Goal: Task Accomplishment & Management: Manage account settings

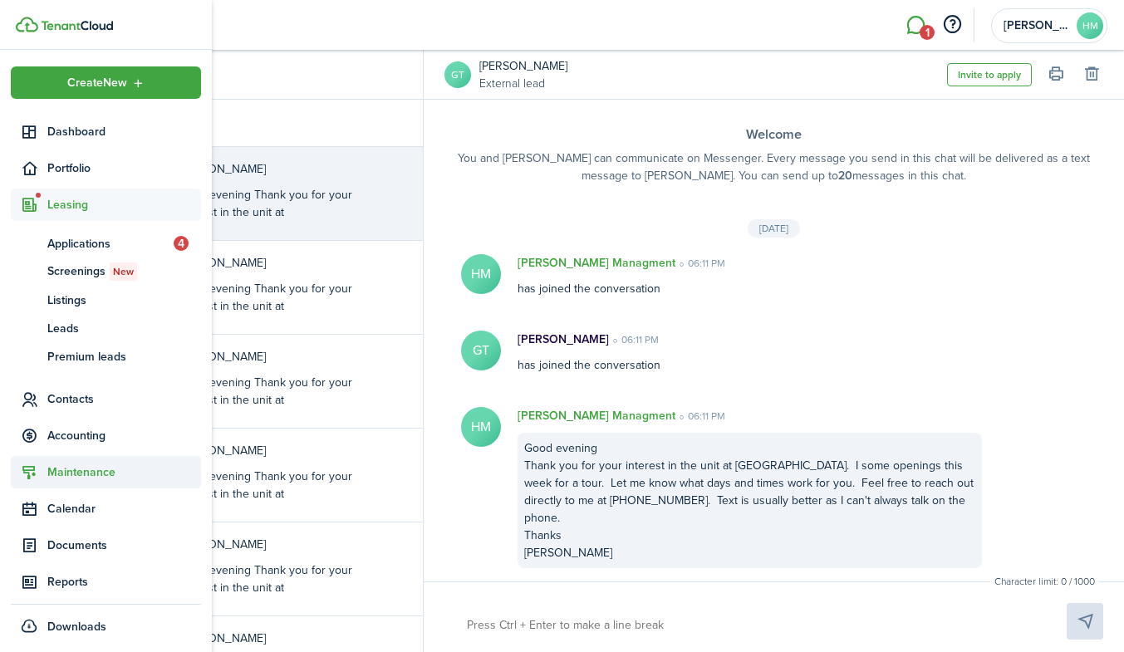
click at [61, 467] on span "Maintenance" at bounding box center [124, 471] width 154 height 17
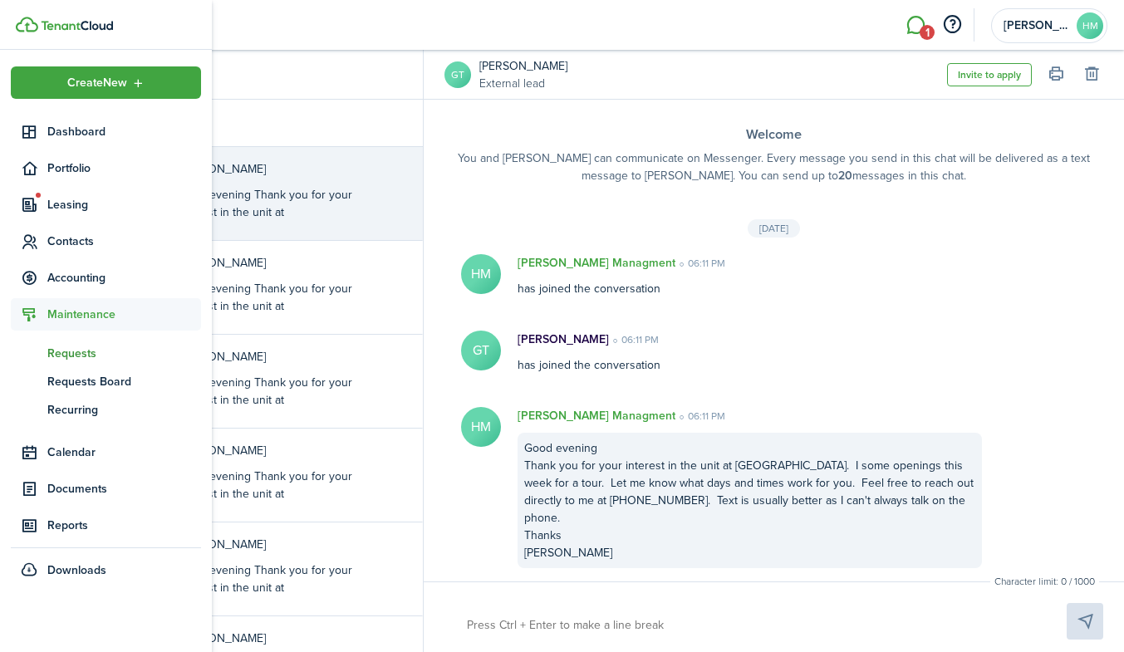
click at [82, 353] on span "Requests" at bounding box center [124, 353] width 154 height 17
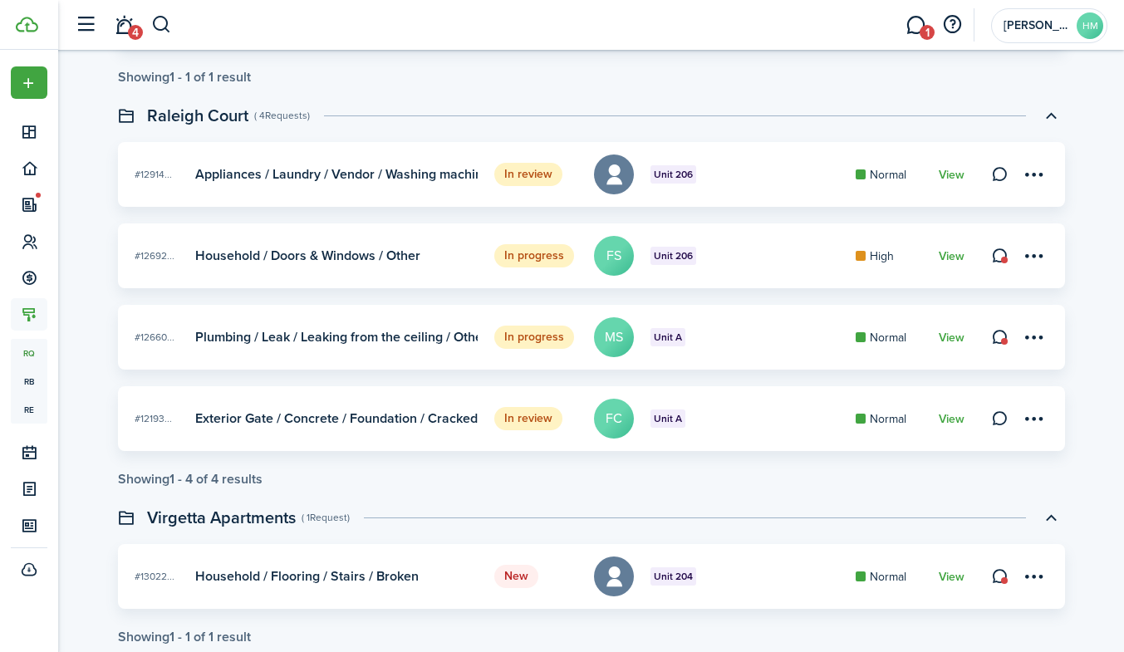
scroll to position [281, 0]
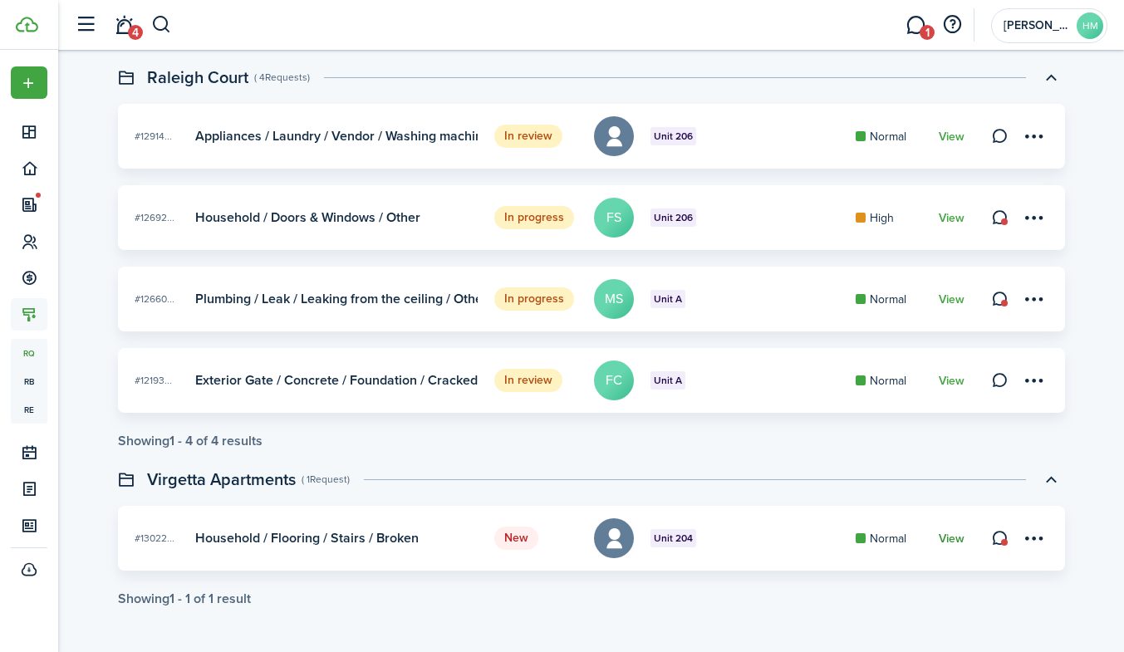
click at [949, 537] on link "View" at bounding box center [952, 538] width 26 height 13
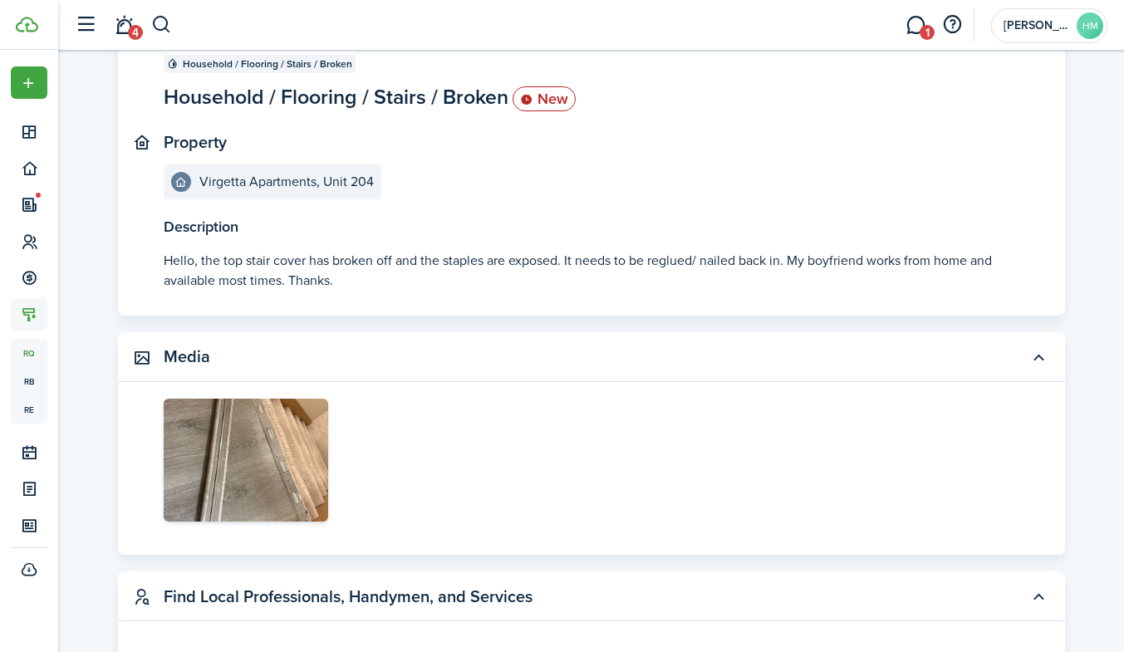
scroll to position [164, 0]
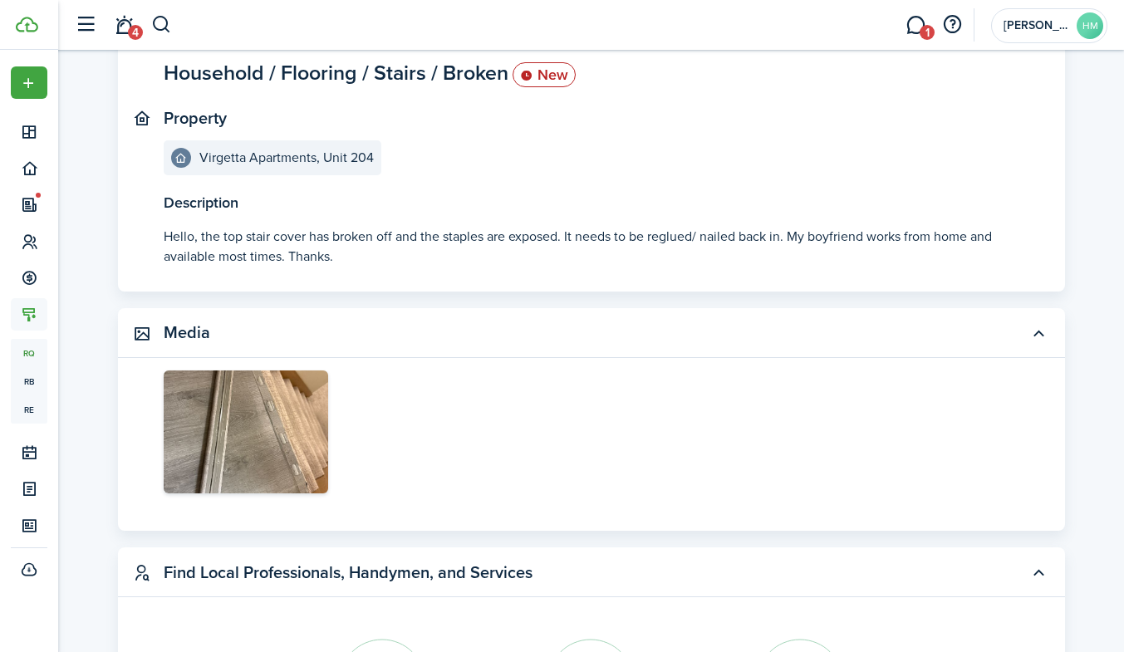
click at [286, 467] on img at bounding box center [246, 432] width 164 height 124
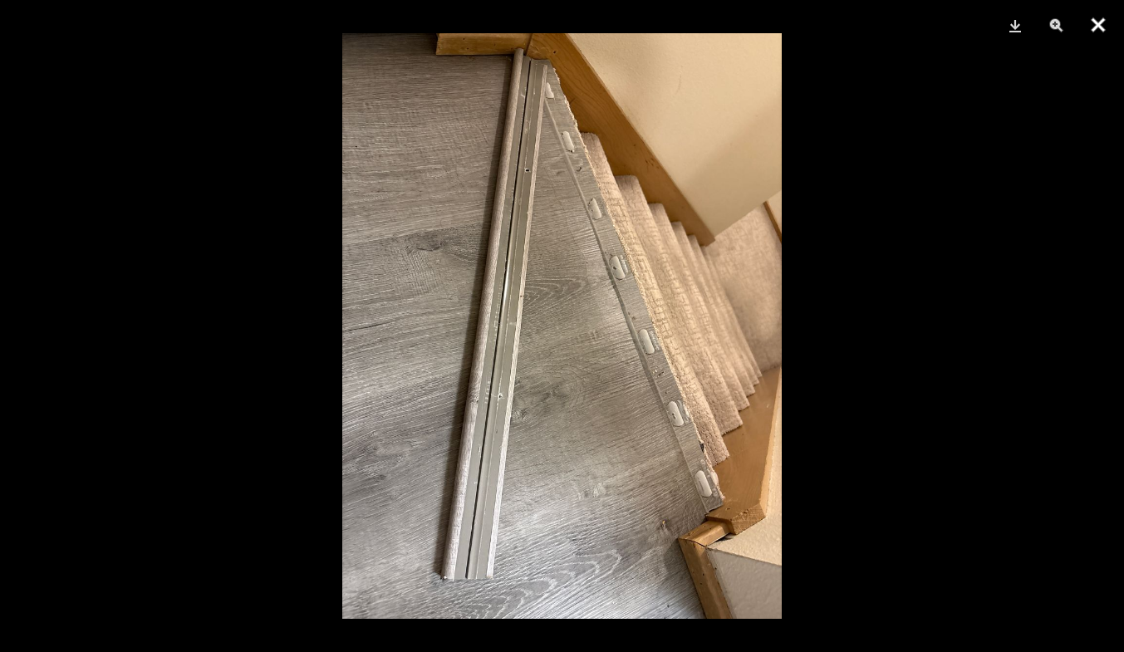
click at [1095, 29] on button "Close" at bounding box center [1098, 25] width 42 height 50
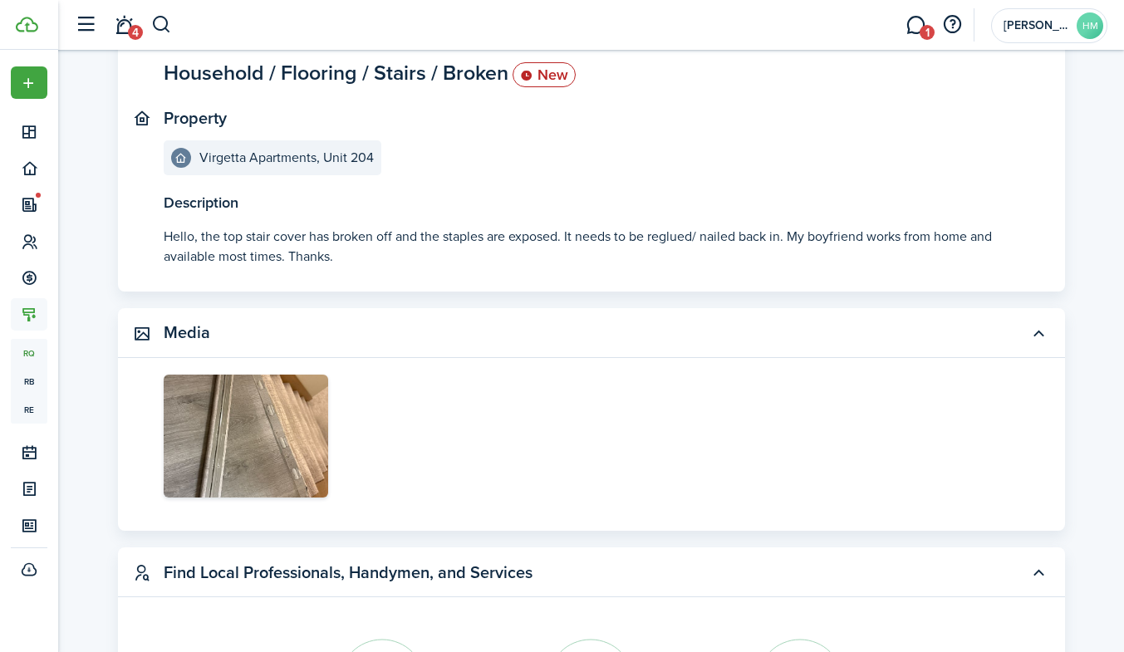
scroll to position [0, 0]
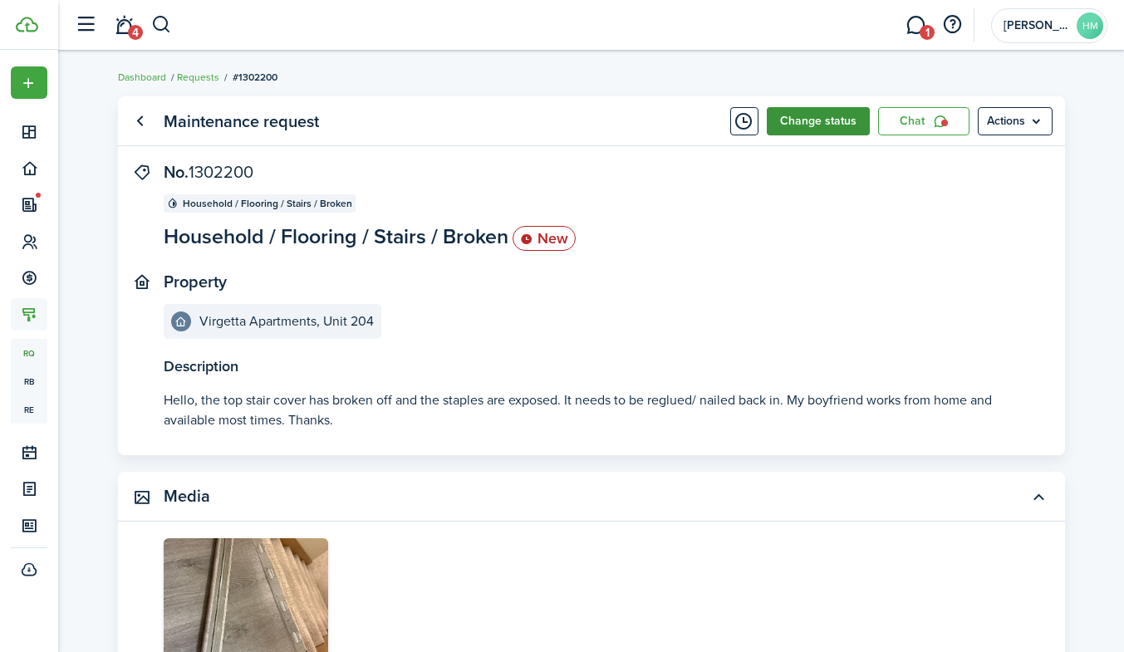
click at [845, 125] on button "Change status" at bounding box center [818, 121] width 103 height 28
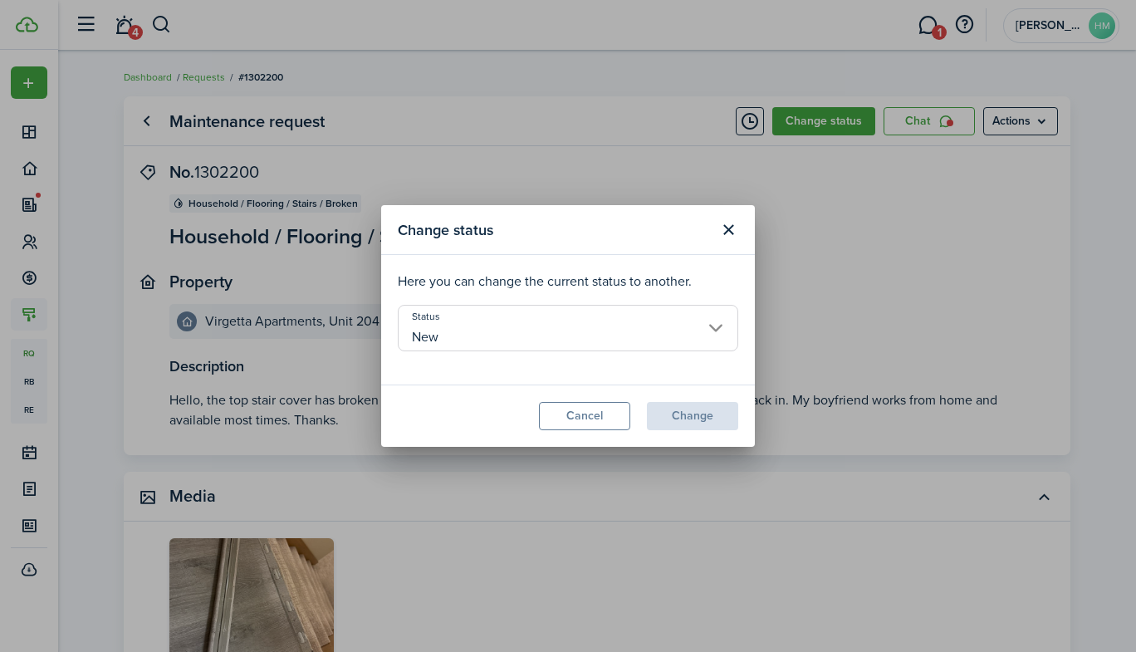
click at [608, 348] on input "New" at bounding box center [568, 328] width 341 height 47
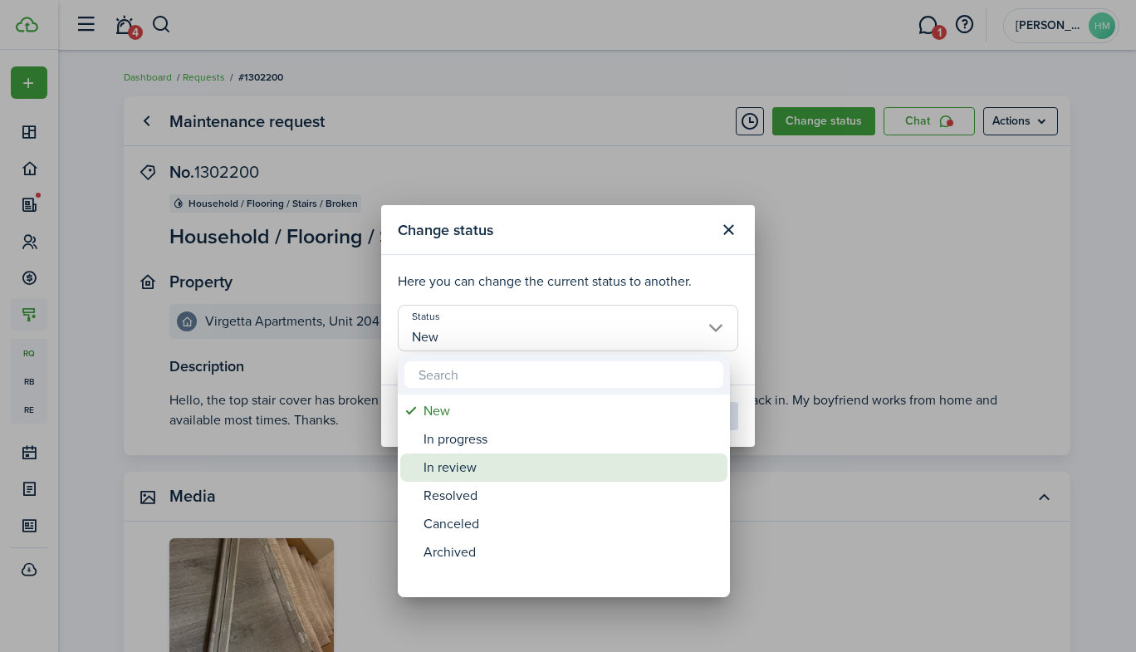
click at [467, 470] on div "In review" at bounding box center [571, 467] width 294 height 28
type input "In review"
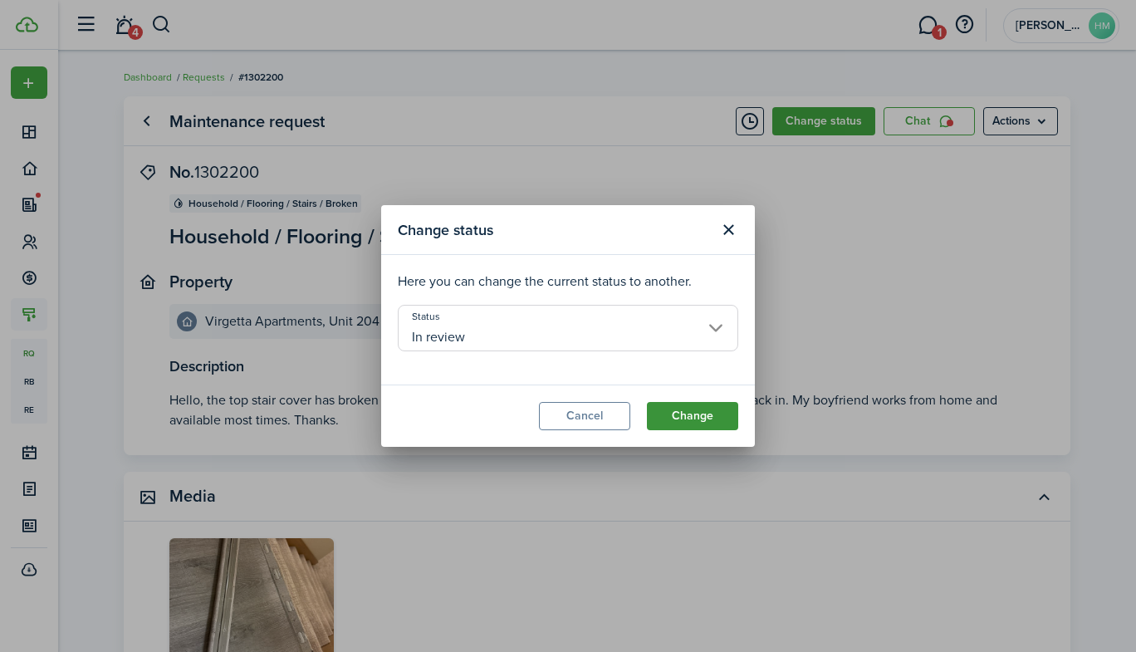
click at [686, 427] on button "Change" at bounding box center [692, 416] width 91 height 28
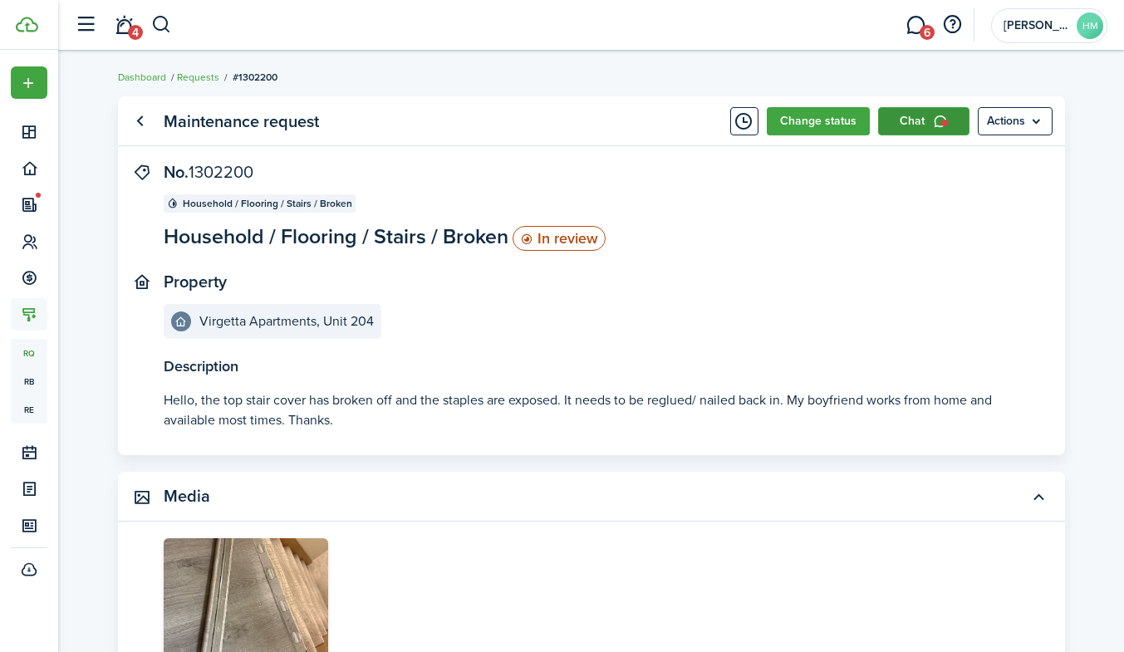
click at [919, 115] on link "Chat" at bounding box center [923, 121] width 91 height 28
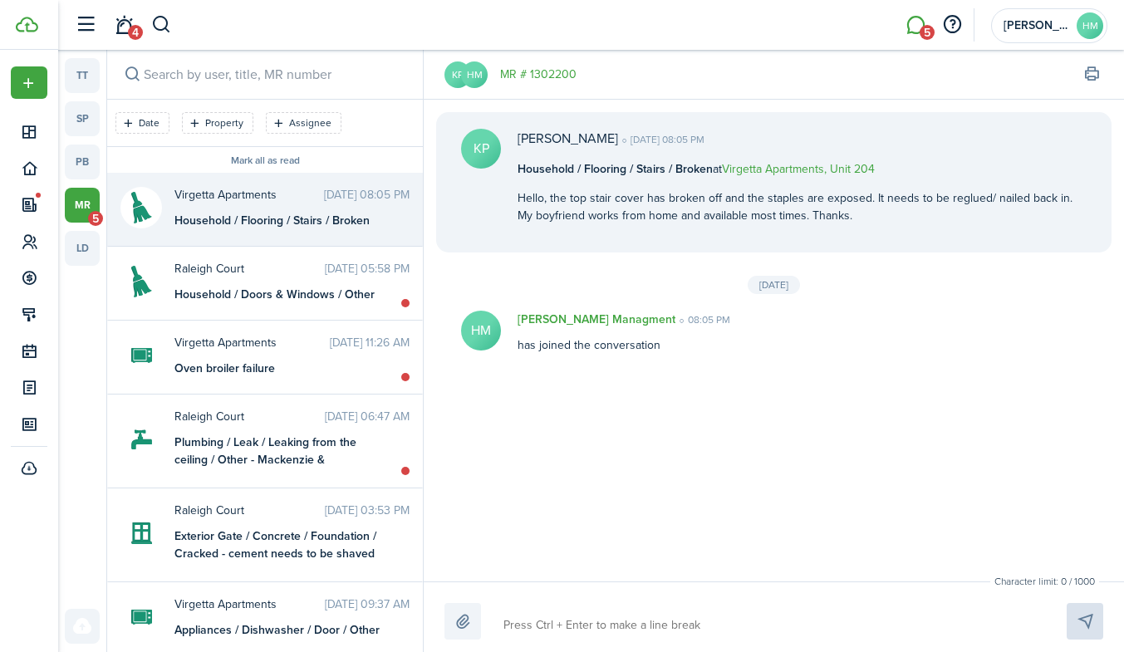
click at [919, 27] on li "5" at bounding box center [915, 25] width 38 height 42
click at [916, 29] on li "5" at bounding box center [915, 25] width 38 height 42
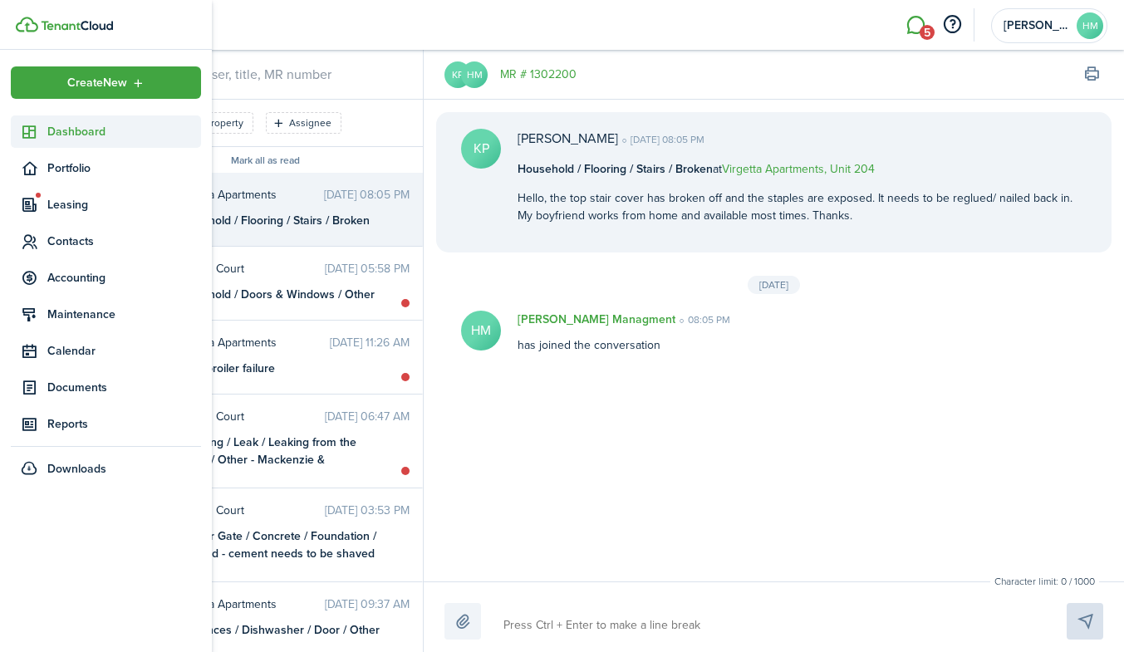
click at [52, 133] on span "Dashboard" at bounding box center [124, 131] width 154 height 17
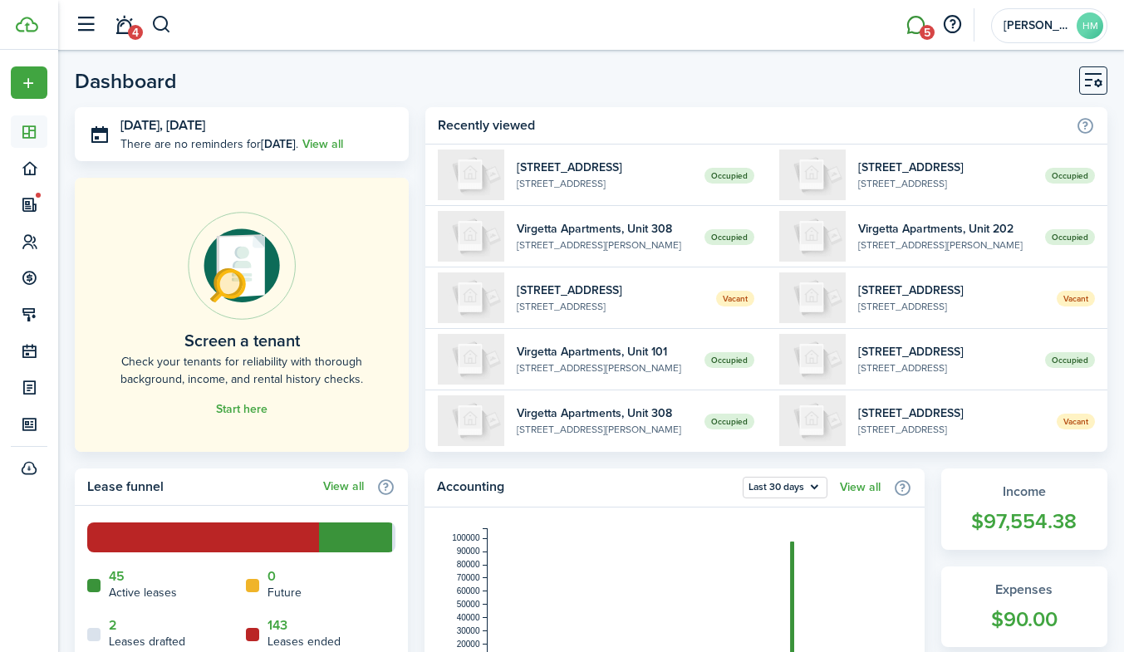
click at [912, 28] on link "5" at bounding box center [915, 25] width 32 height 42
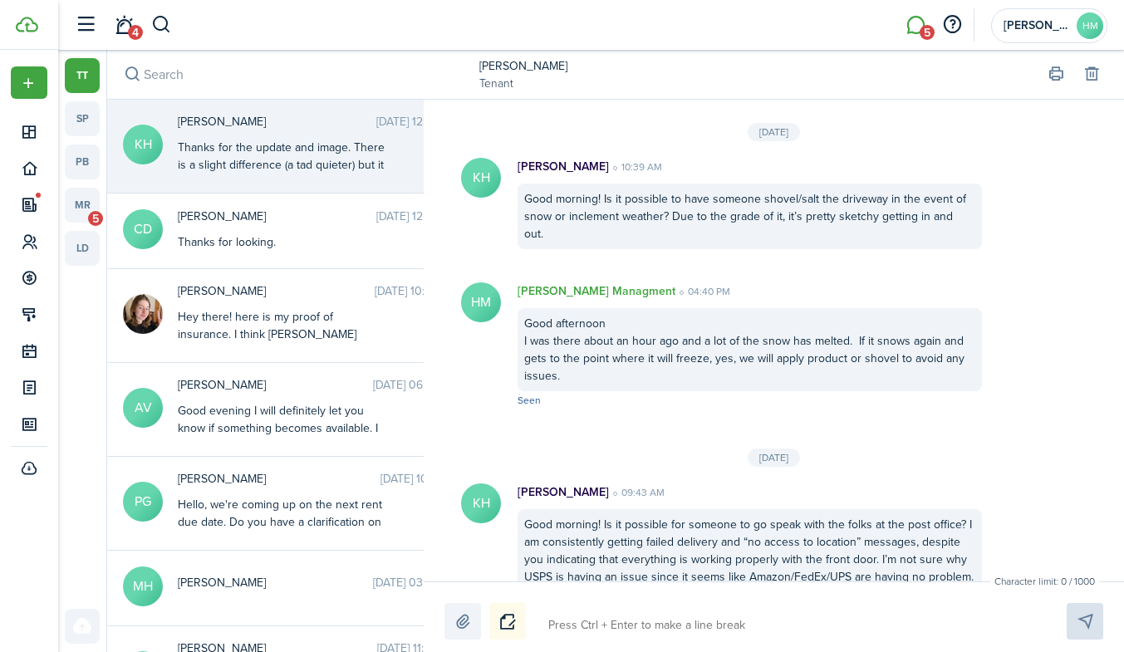
scroll to position [2900, 0]
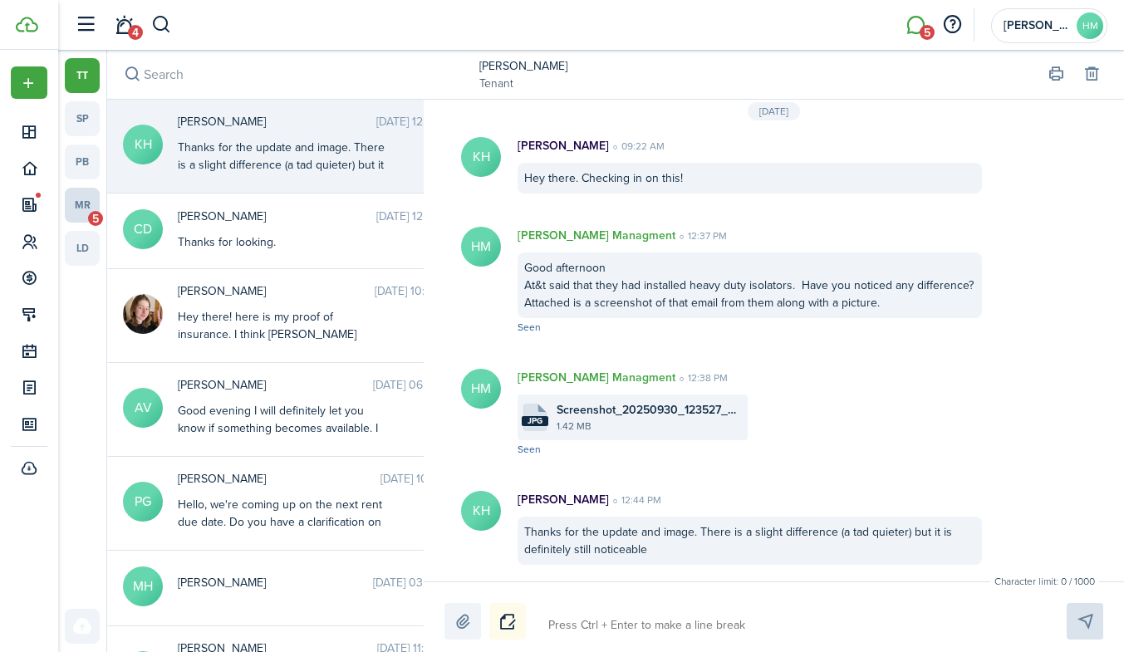
click at [87, 208] on link "mr 5" at bounding box center [82, 205] width 35 height 35
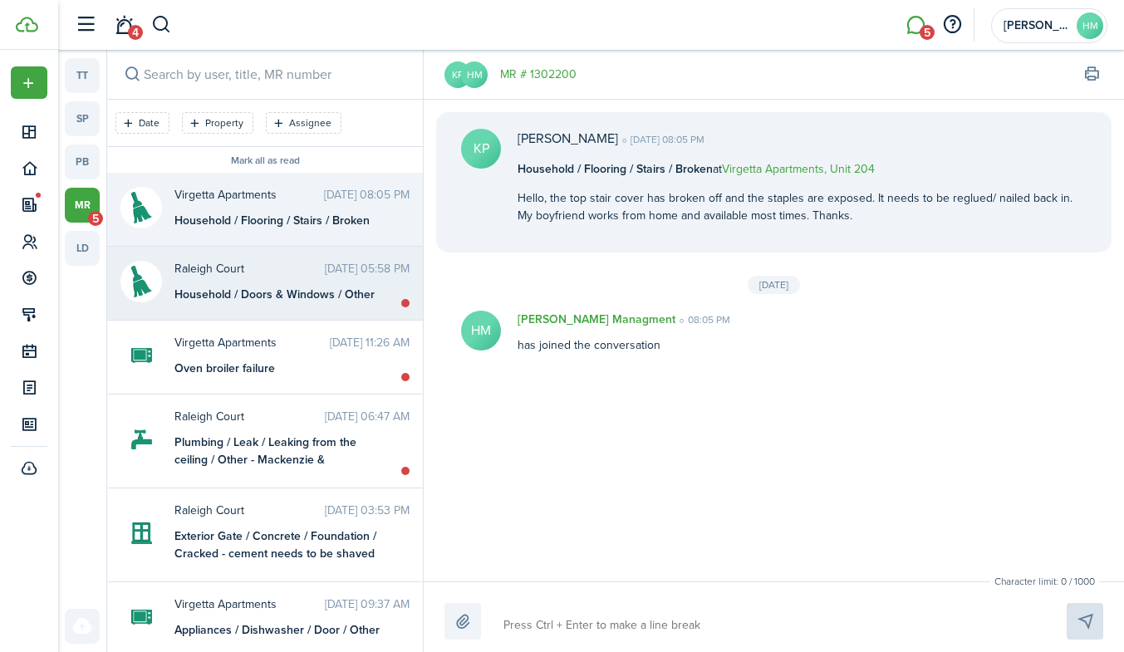
click at [311, 282] on div "Raleigh Court [DATE] 05:58 PM Household / Doors & Windows / Other" at bounding box center [292, 281] width 260 height 43
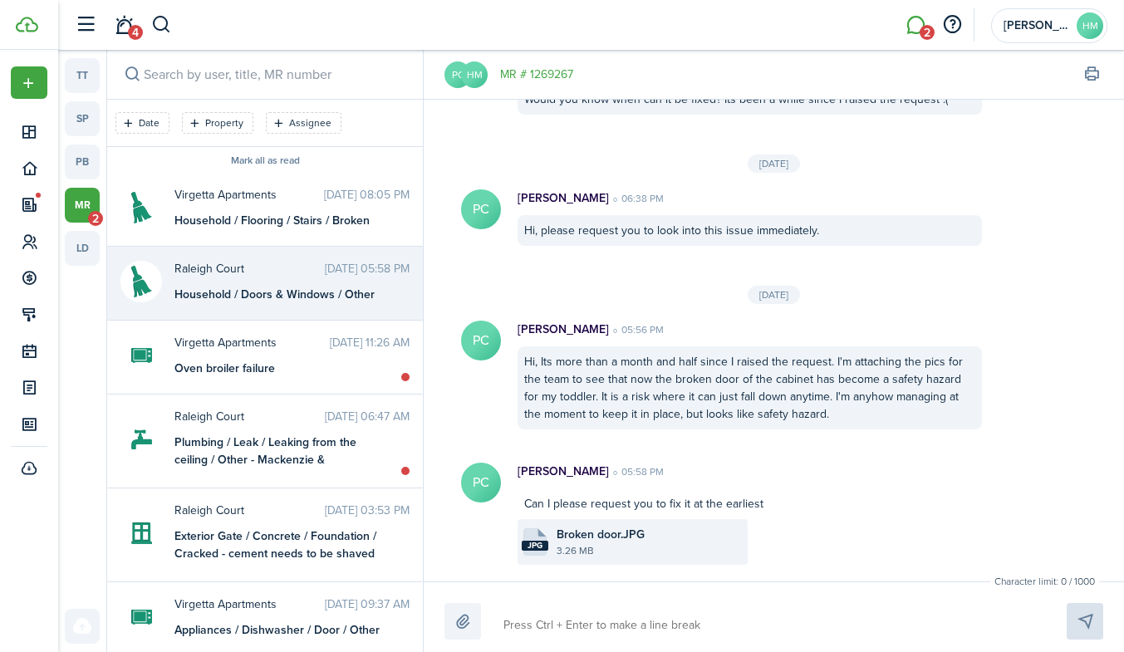
scroll to position [17, 0]
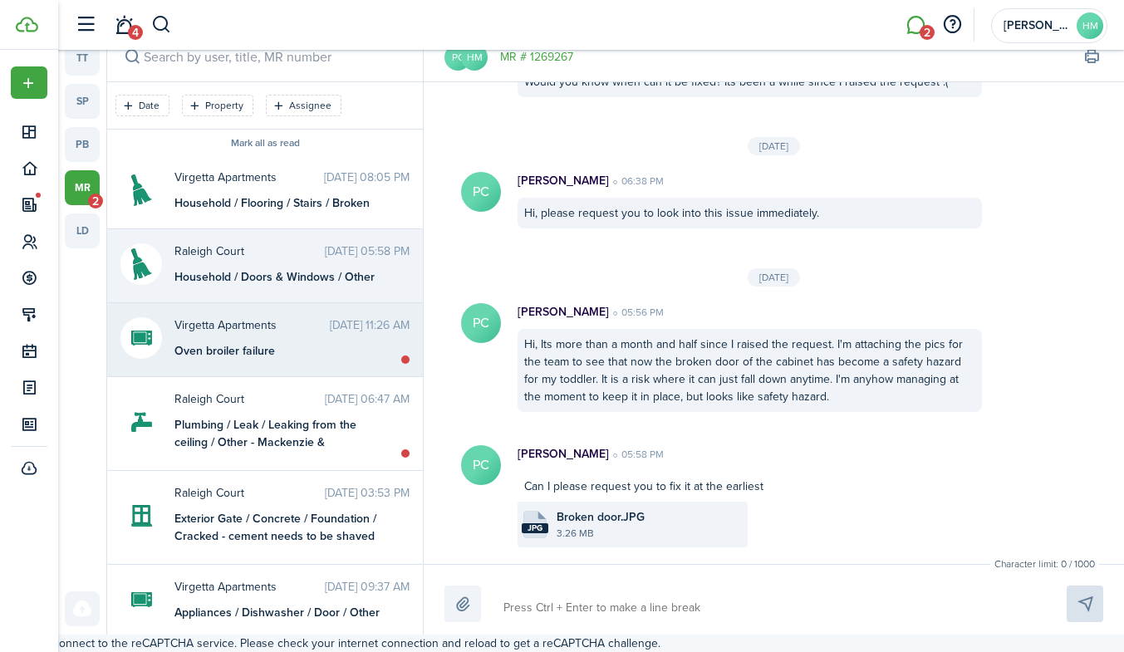
click at [224, 341] on div "Virgetta Apartments [DATE] 11:26 AM Oven broiler failure" at bounding box center [292, 337] width 260 height 43
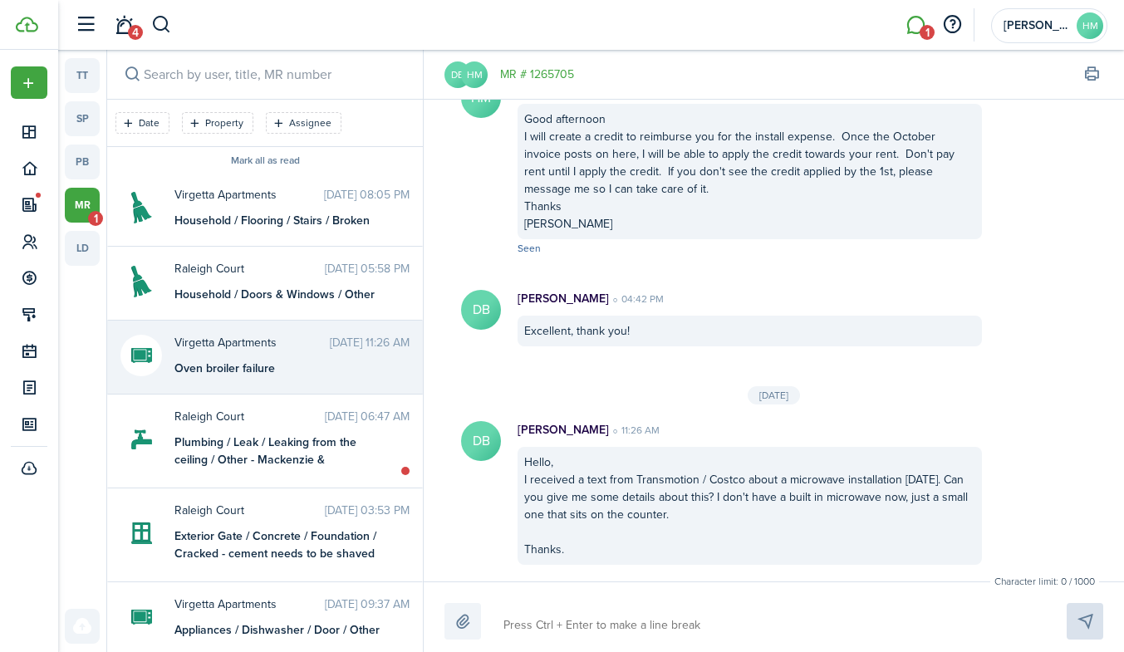
scroll to position [17, 0]
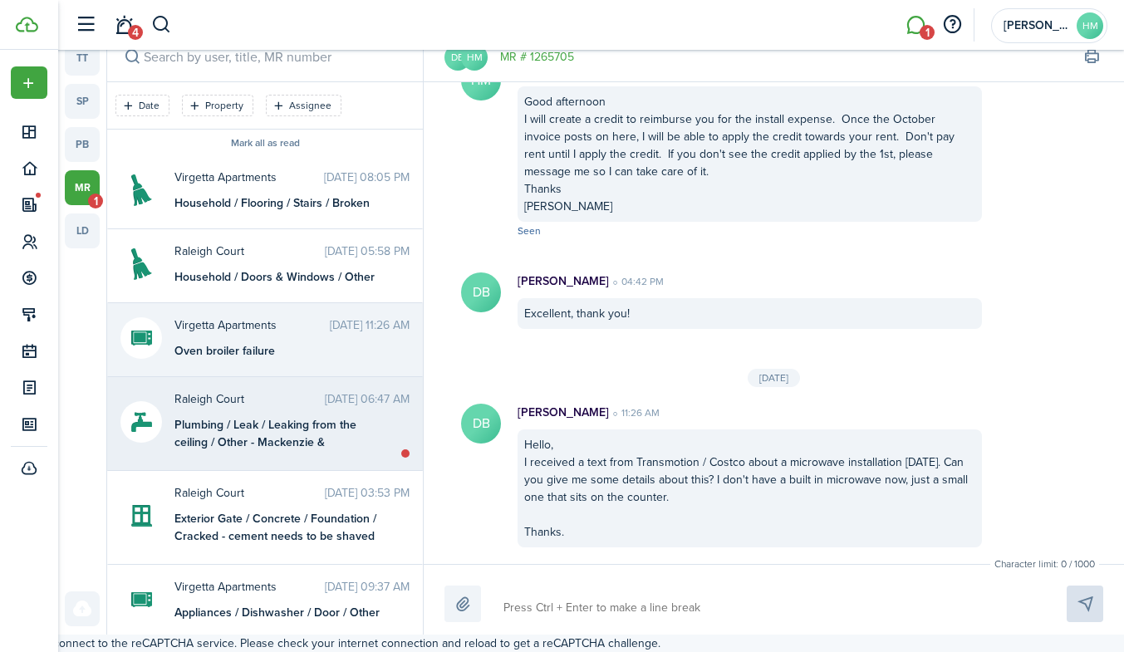
click at [286, 445] on div "Plumbing / Leak / Leaking from the ceiling / Other - Mackenzie & [PERSON_NAME]'…" at bounding box center [278, 434] width 208 height 37
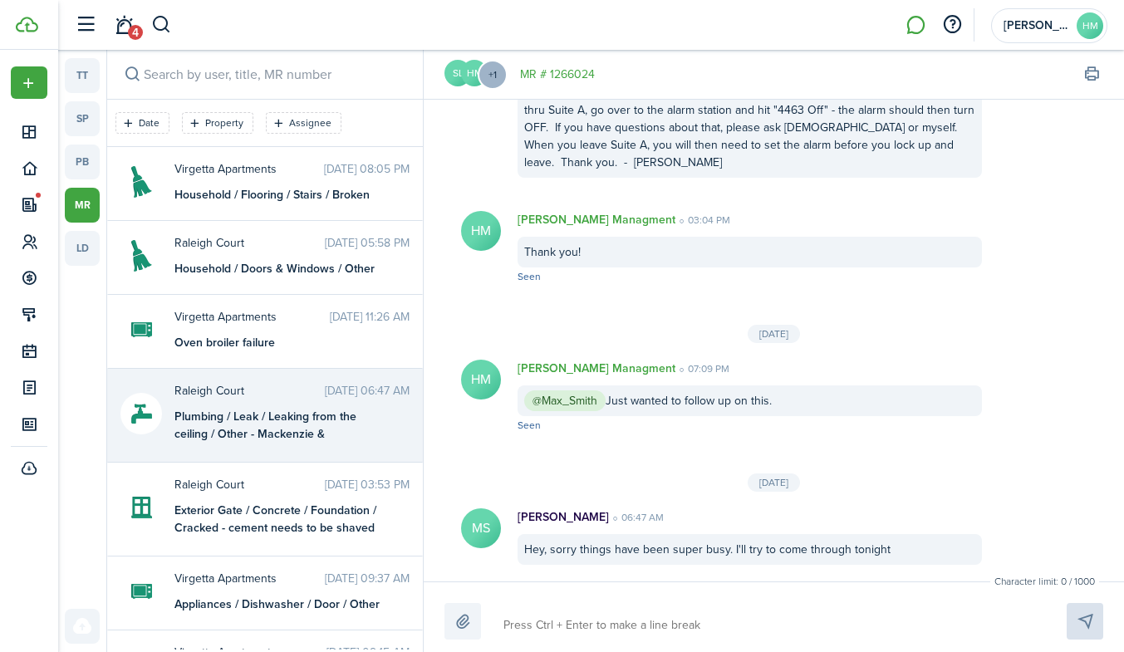
scroll to position [17, 0]
